Goal: Task Accomplishment & Management: Manage account settings

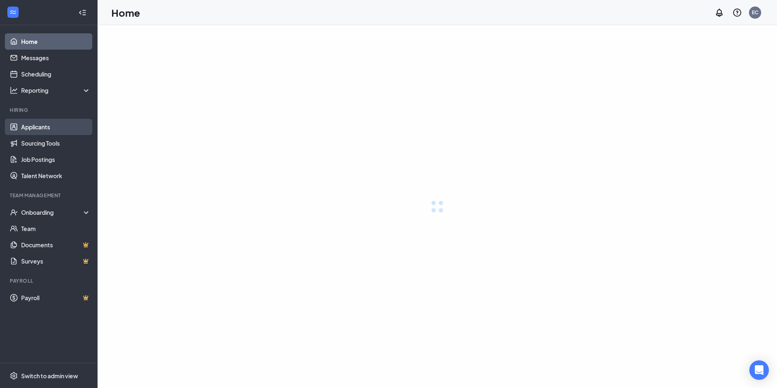
click at [46, 126] on link "Applicants" at bounding box center [56, 127] width 70 height 16
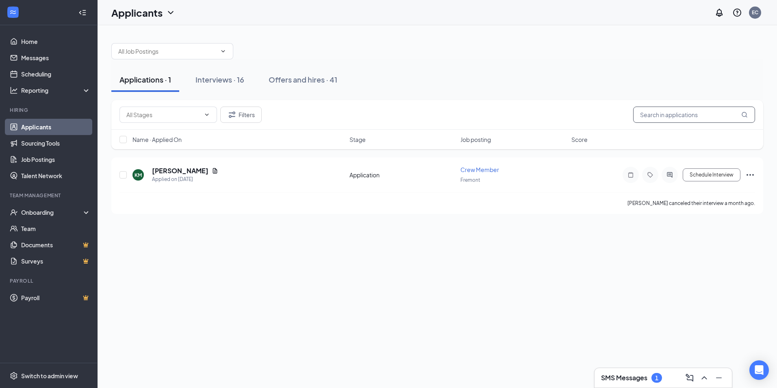
click at [695, 107] on input "text" at bounding box center [694, 115] width 122 height 16
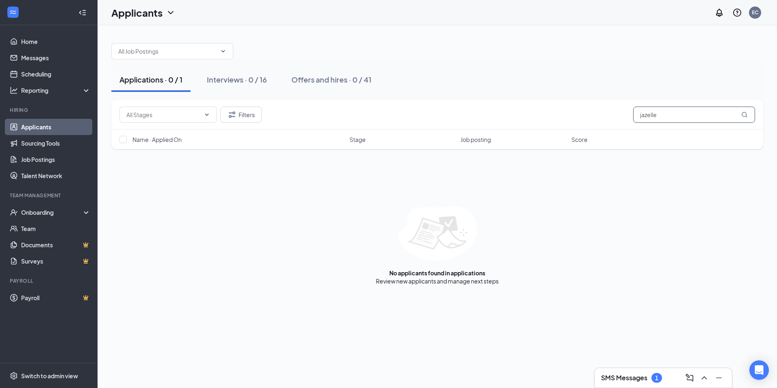
type input "jazelle"
click at [259, 79] on div "Interviews · 0 / 16" at bounding box center [237, 79] width 60 height 10
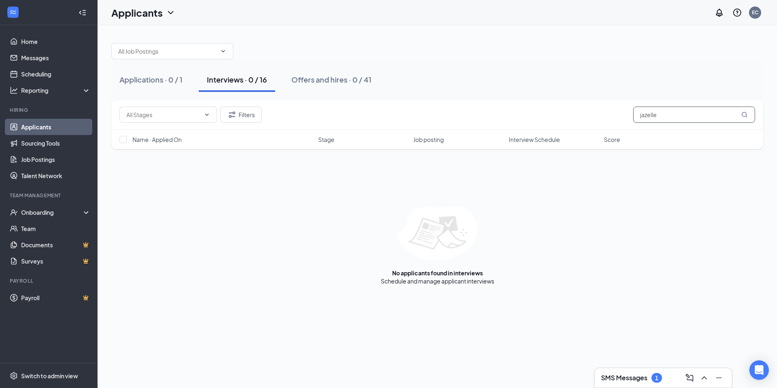
drag, startPoint x: 665, startPoint y: 115, endPoint x: 569, endPoint y: 116, distance: 95.9
click at [569, 117] on div "Filters jazelle" at bounding box center [438, 115] width 636 height 16
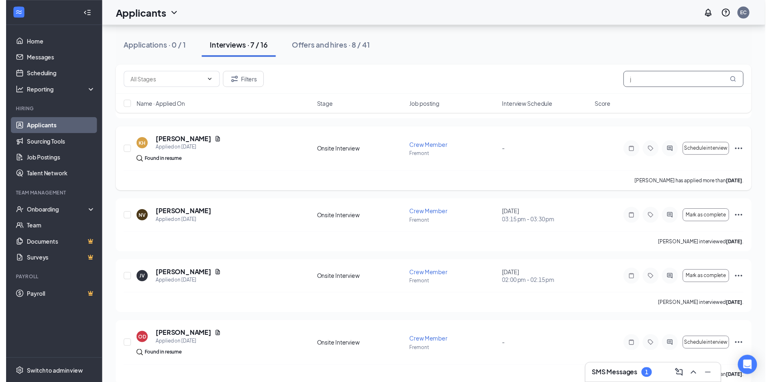
scroll to position [238, 0]
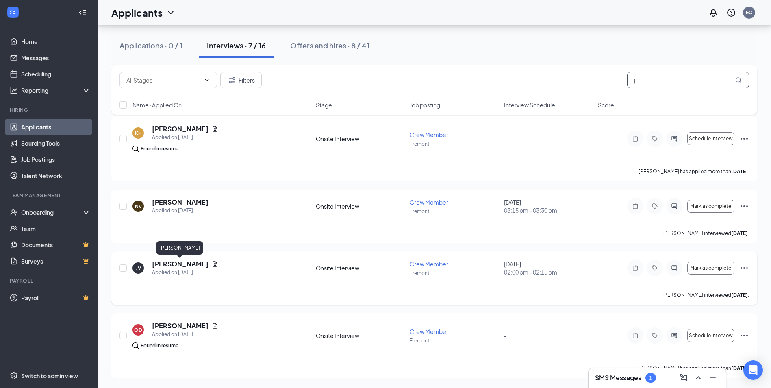
type input "j"
click at [189, 261] on h5 "[PERSON_NAME]" at bounding box center [180, 263] width 57 height 9
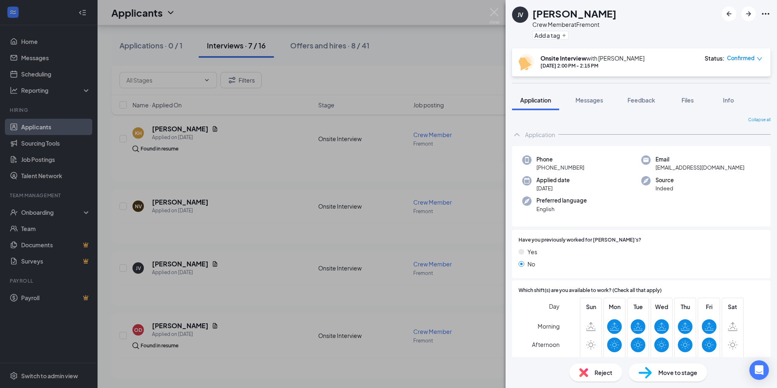
click at [660, 373] on span "Move to stage" at bounding box center [678, 372] width 39 height 9
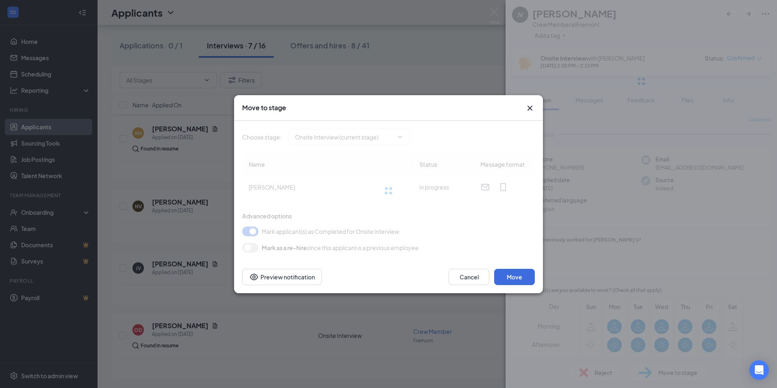
type input "Hiring Complete (final stage)"
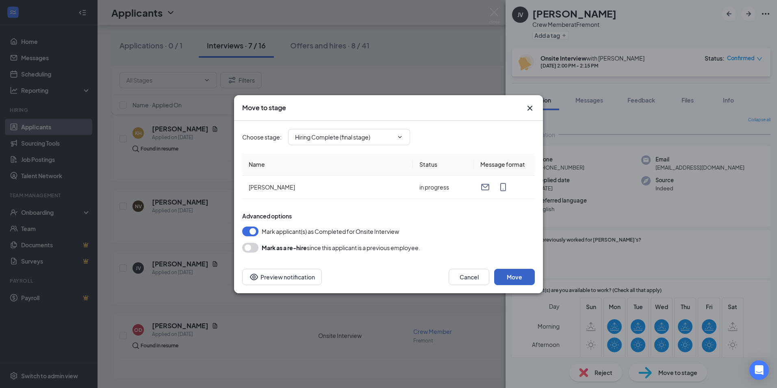
click at [524, 278] on button "Move" at bounding box center [514, 277] width 41 height 16
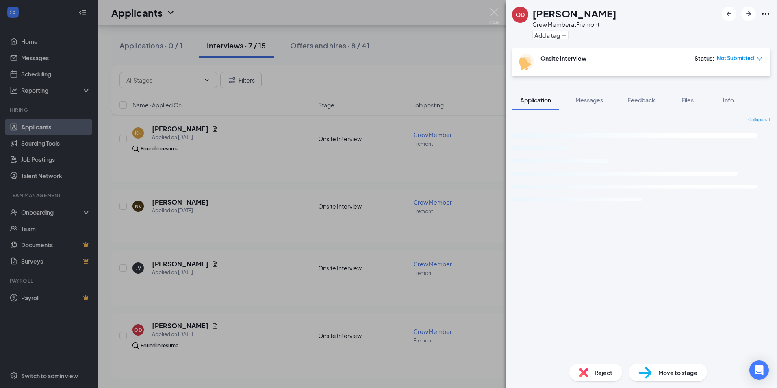
click at [494, 13] on img at bounding box center [494, 16] width 10 height 16
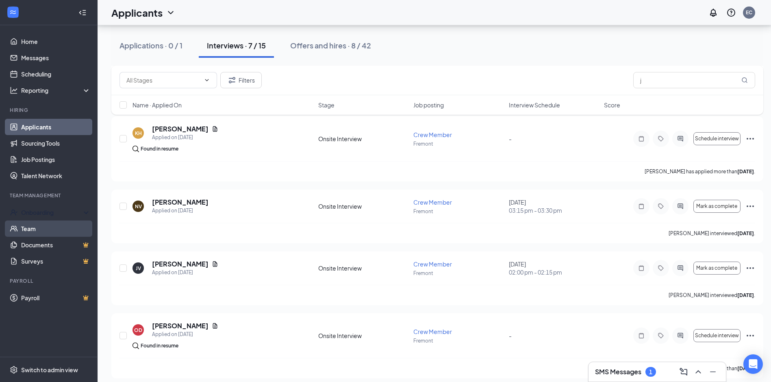
click at [36, 209] on div "Onboarding" at bounding box center [52, 212] width 63 height 8
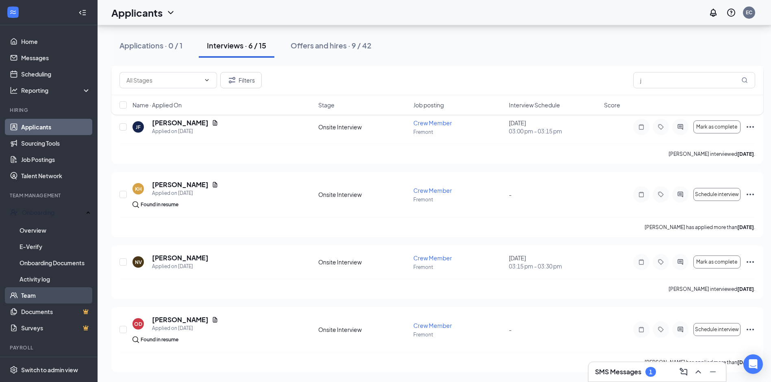
scroll to position [182, 0]
drag, startPoint x: 47, startPoint y: 225, endPoint x: 105, endPoint y: 225, distance: 58.1
click at [47, 225] on link "Overview" at bounding box center [55, 230] width 71 height 16
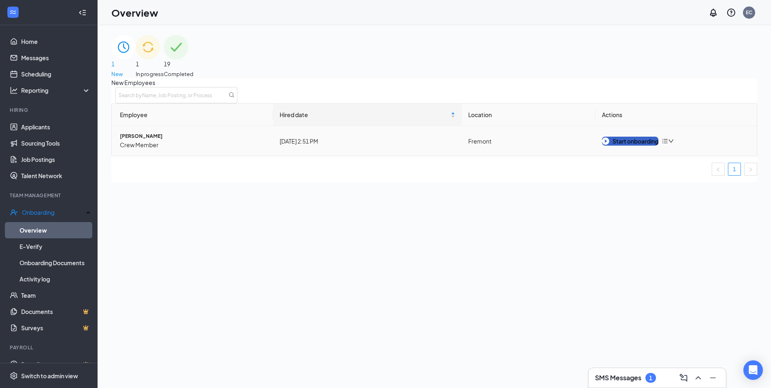
click at [618, 146] on button "Start onboarding" at bounding box center [630, 141] width 57 height 9
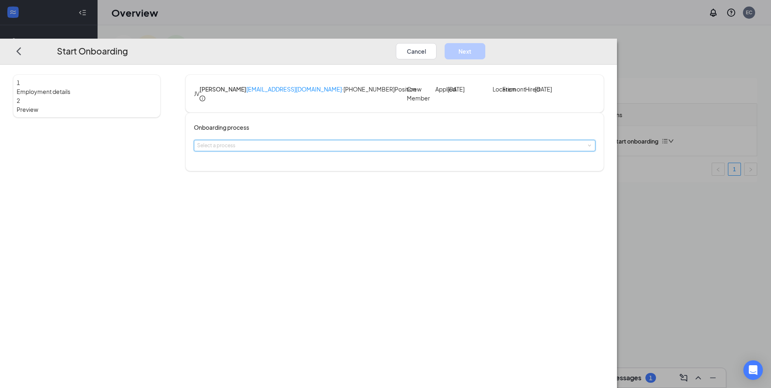
click at [319, 151] on div "Select a process" at bounding box center [395, 145] width 402 height 11
drag, startPoint x: 313, startPoint y: 185, endPoint x: 321, endPoint y: 191, distance: 9.8
click at [313, 184] on span "ASRG Onboarding" at bounding box center [295, 181] width 43 height 6
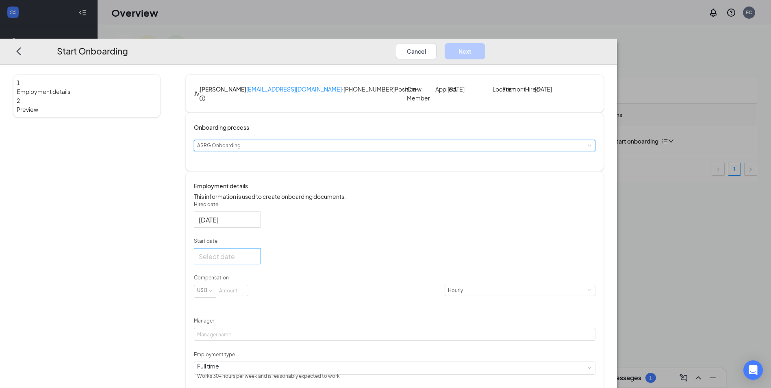
click at [256, 261] on div at bounding box center [227, 256] width 57 height 10
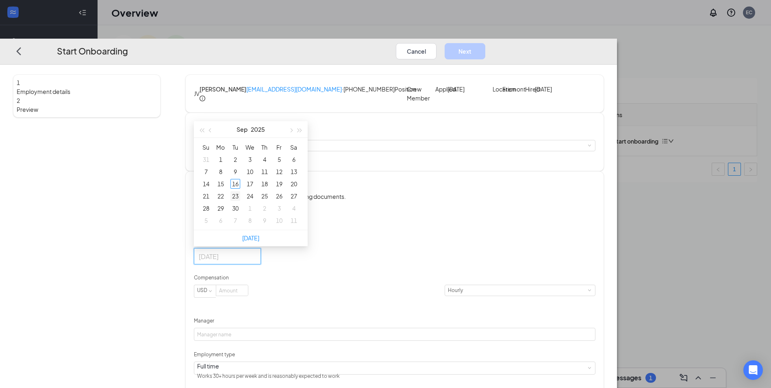
type input "[DATE]"
click at [240, 201] on div "23" at bounding box center [236, 196] width 10 height 10
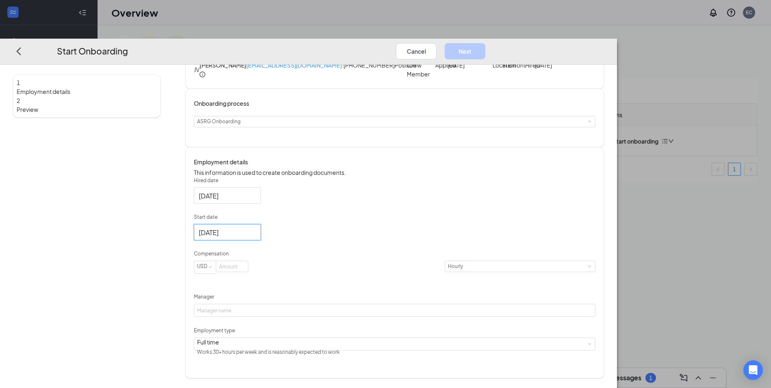
scroll to position [42, 0]
click at [248, 272] on input at bounding box center [232, 266] width 32 height 11
type input "11.5"
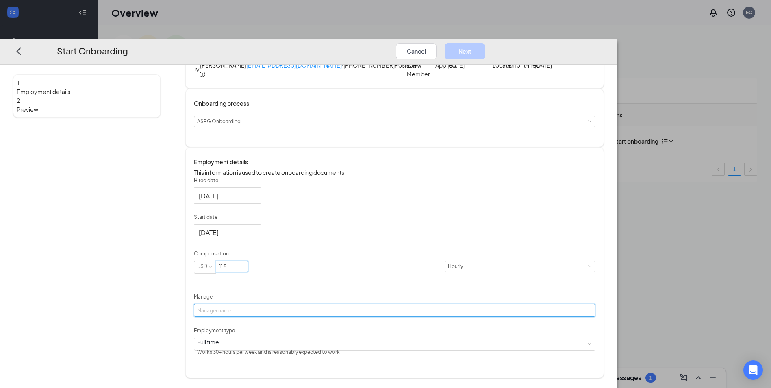
click at [320, 317] on input "Manager" at bounding box center [395, 310] width 402 height 13
type input "[PERSON_NAME]"
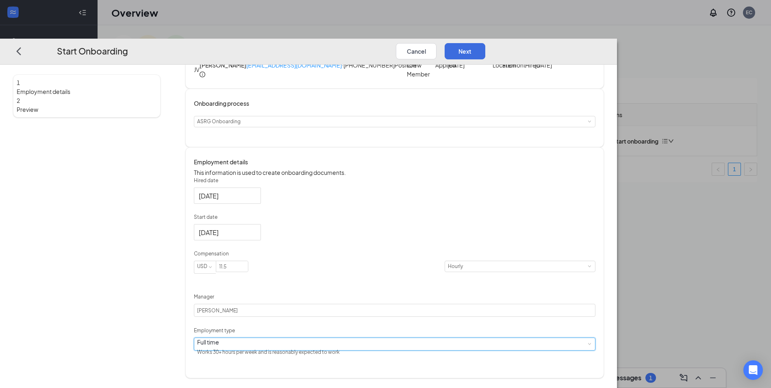
click at [315, 350] on div "Full time Works 30+ hours per week and is reasonably expected to work" at bounding box center [394, 344] width 395 height 12
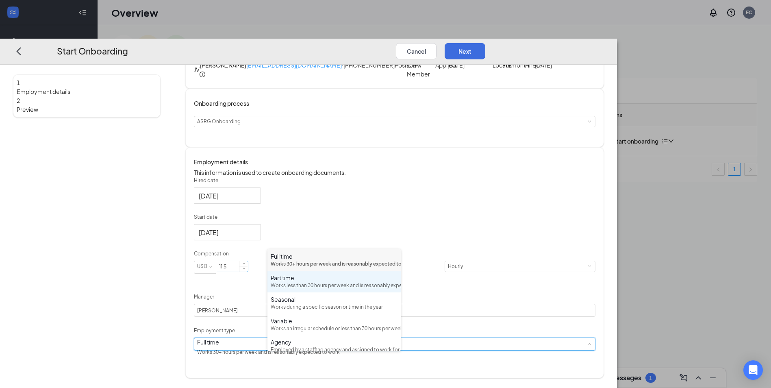
click at [300, 289] on div "Part time Works less than 30 hours per week and is reasonably expected to work" at bounding box center [334, 282] width 127 height 16
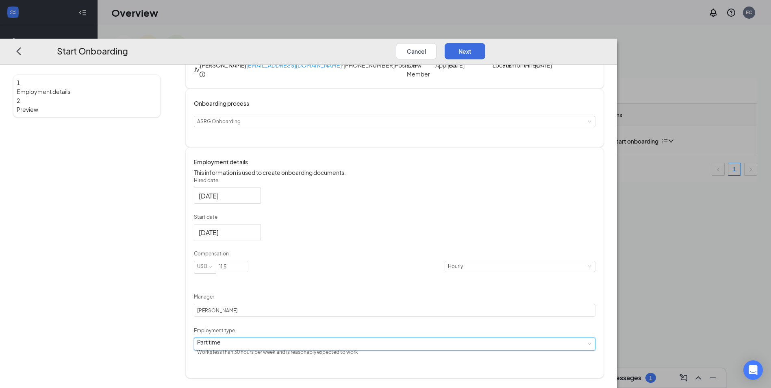
drag, startPoint x: 560, startPoint y: 241, endPoint x: 581, endPoint y: 100, distance: 142.9
click at [560, 239] on div "Hired date [DATE] Start date [DATE] [DATE] Su Mo Tu We Th Fr Sa 31 1 2 3 4 5 6 …" at bounding box center [395, 267] width 402 height 181
click at [485, 43] on button "Next" at bounding box center [465, 51] width 41 height 16
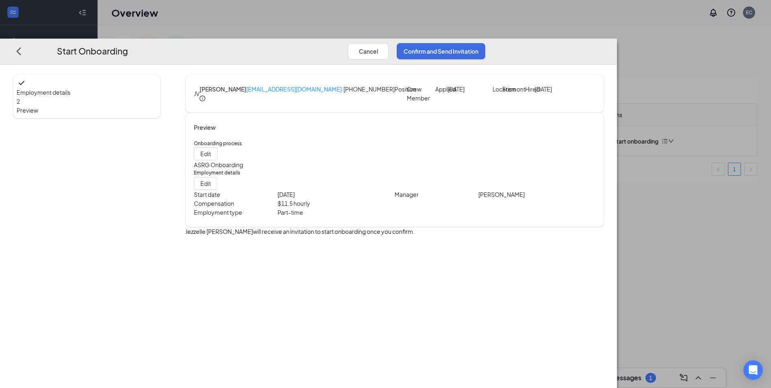
scroll to position [0, 0]
click at [485, 43] on button "Confirm and Send Invitation" at bounding box center [441, 51] width 89 height 16
